Goal: Obtain resource: Download file/media

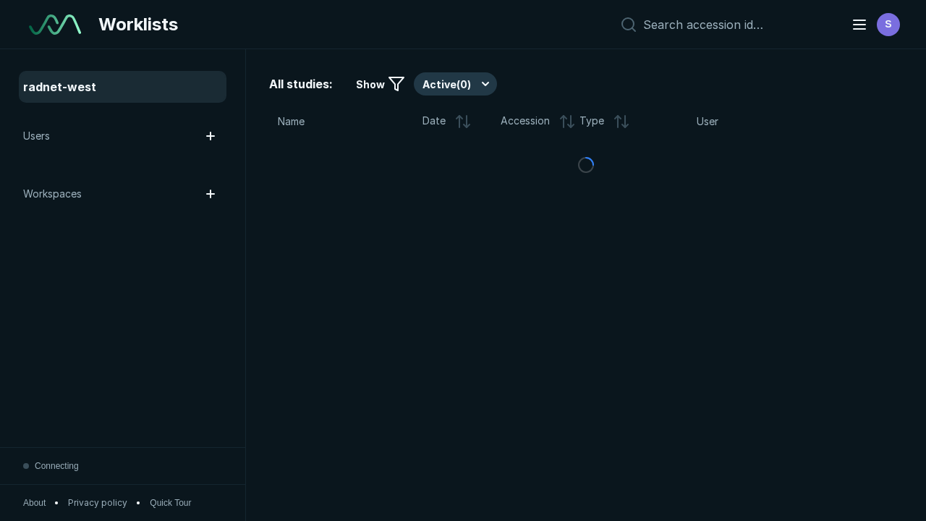
scroll to position [3952, 6029]
